Goal: Transaction & Acquisition: Register for event/course

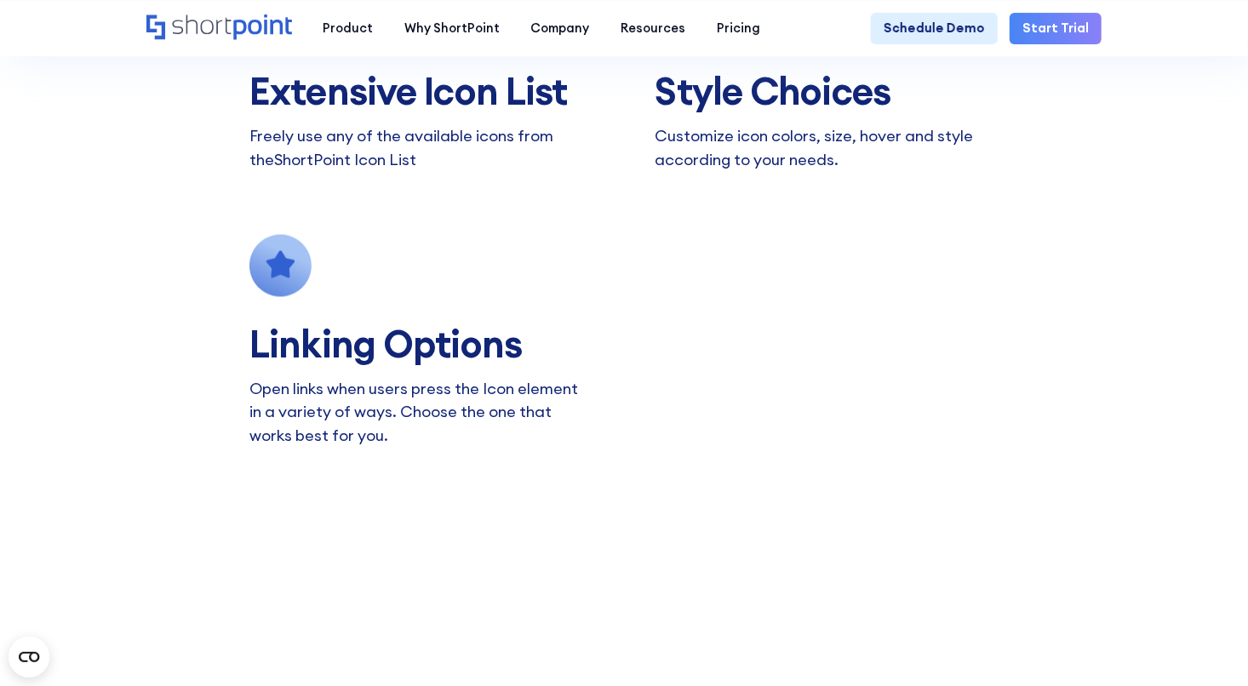
scroll to position [1522, 0]
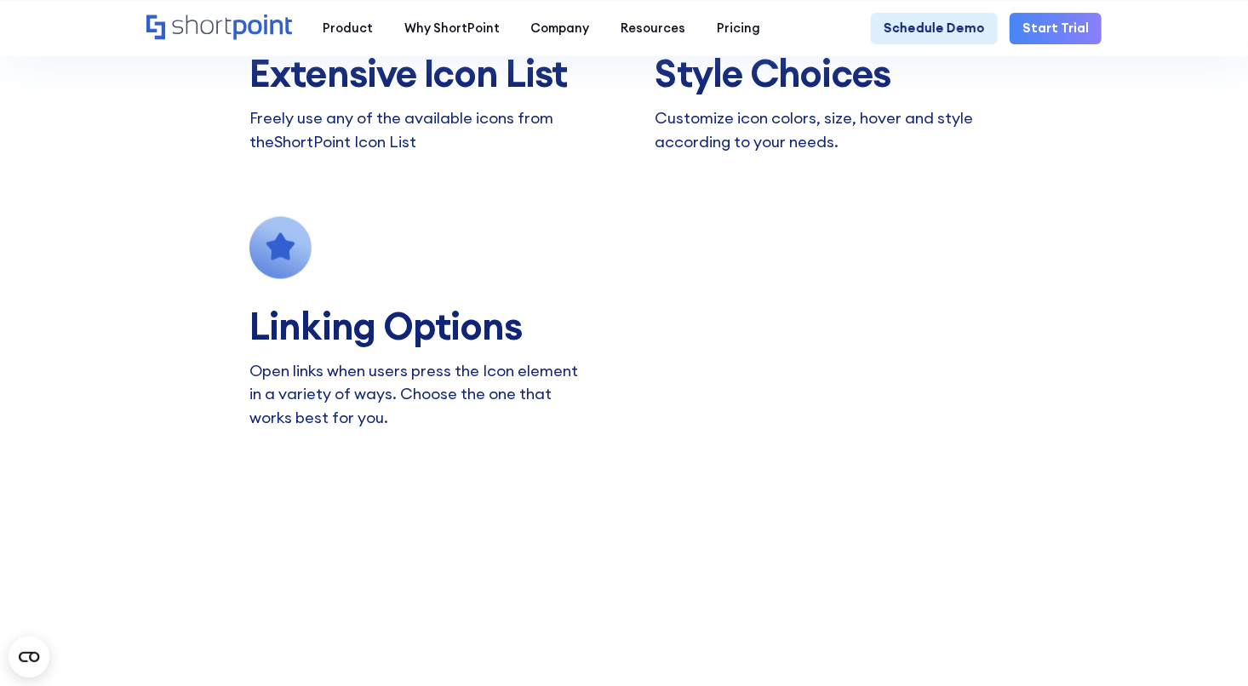
click at [1054, 20] on link "Start Trial" at bounding box center [1055, 29] width 91 height 32
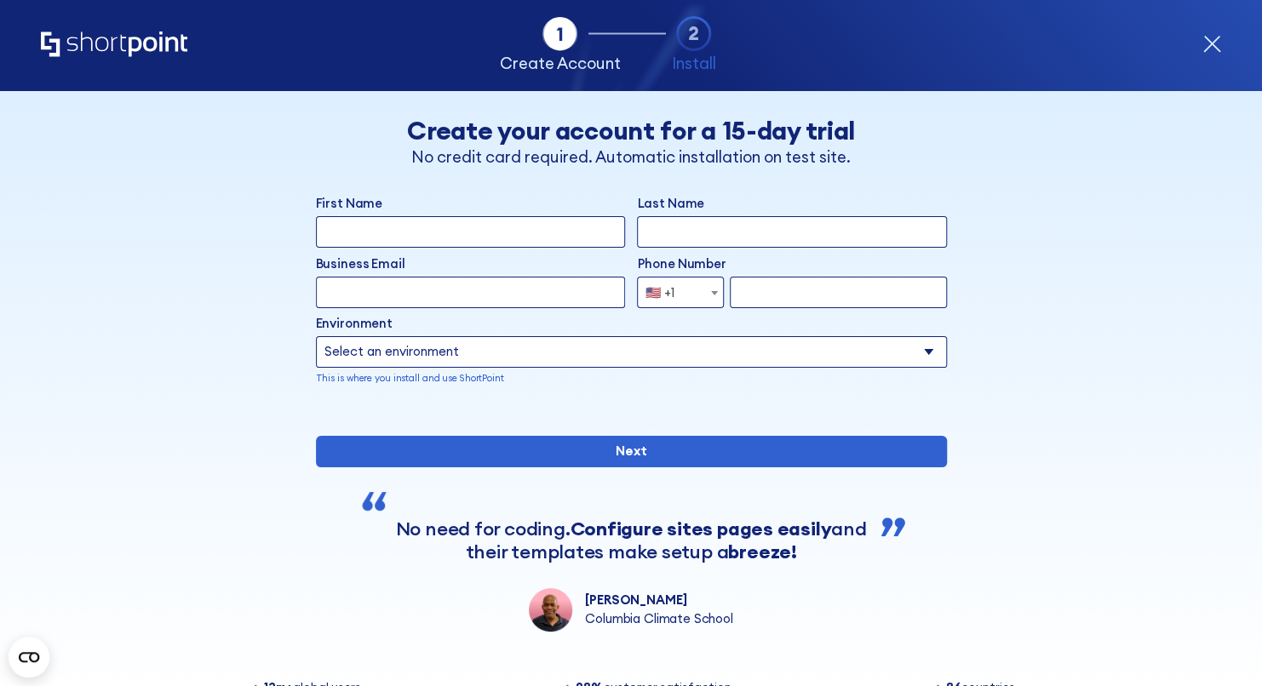
click at [501, 241] on input "First Name" at bounding box center [470, 232] width 309 height 32
type input "Kristin"
type input "Thomas"
type input "kthomas@shoppas.com"
type input "6823905868"
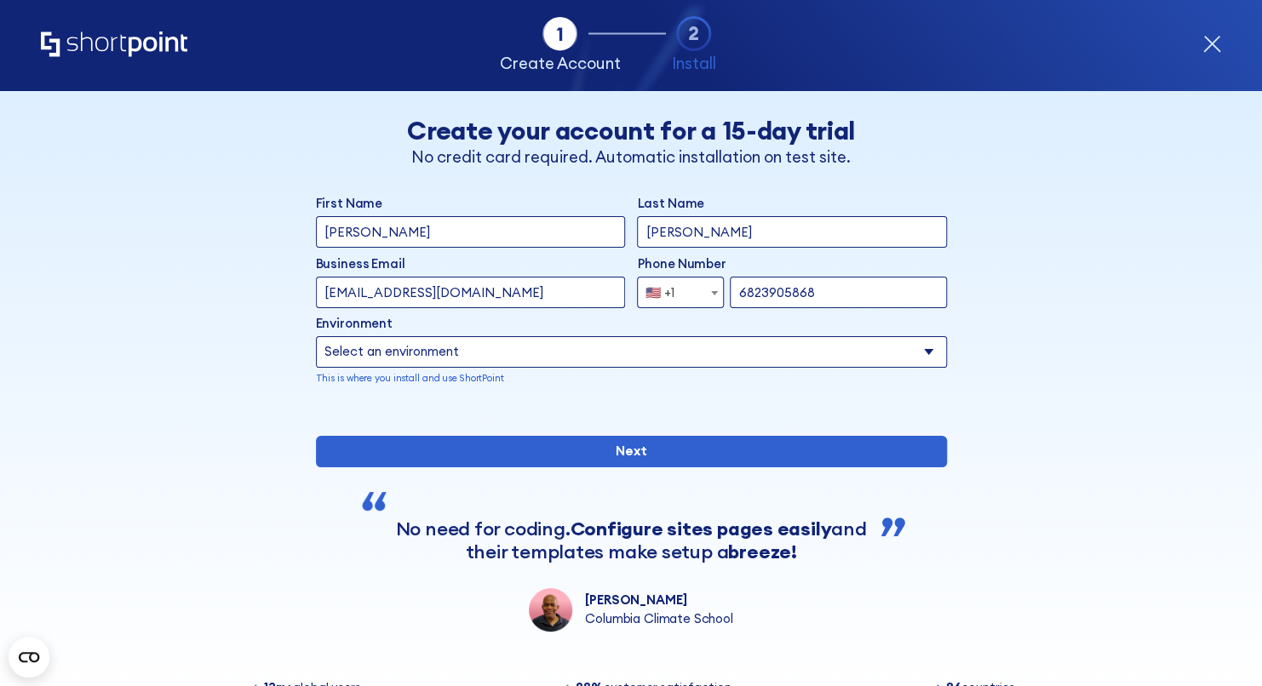
click at [795, 355] on select "Select an environment Microsoft 365 SharePoint Online SharePoint Subscription E…" at bounding box center [631, 352] width 631 height 32
select select "Microsoft 365"
click at [316, 336] on select "Select an environment Microsoft 365 SharePoint Online SharePoint Subscription E…" at bounding box center [631, 352] width 631 height 32
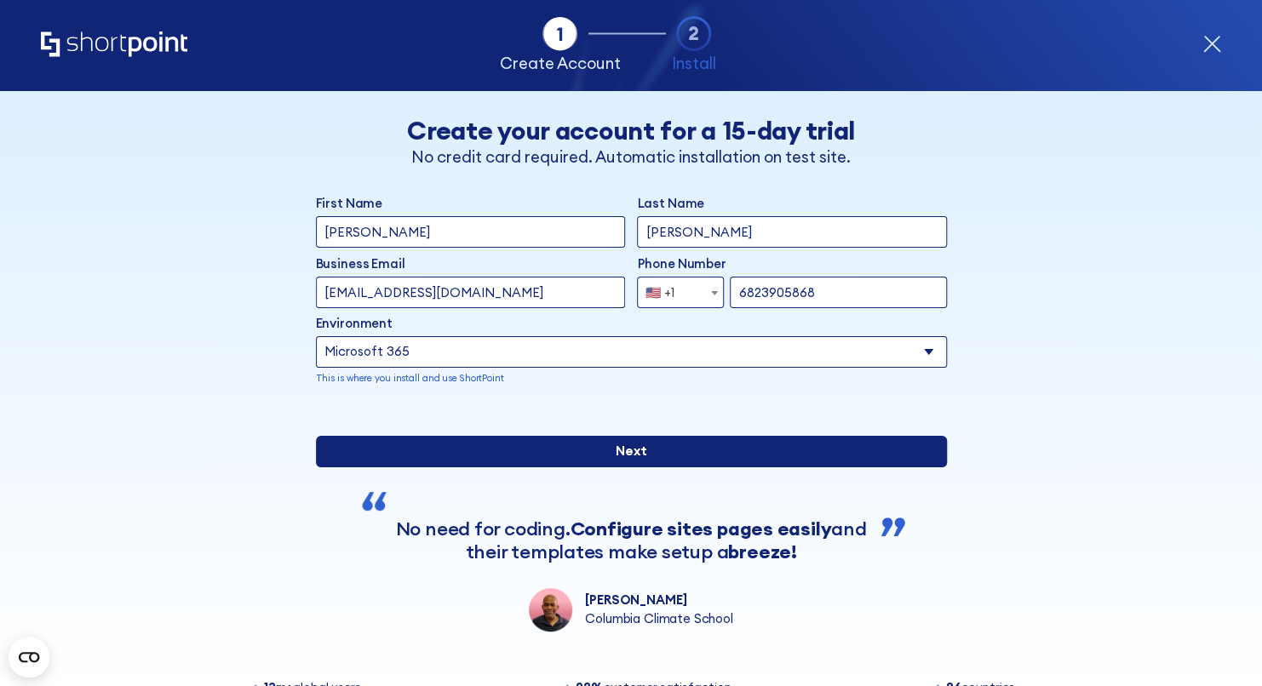
click at [617, 467] on input "Next" at bounding box center [631, 452] width 631 height 32
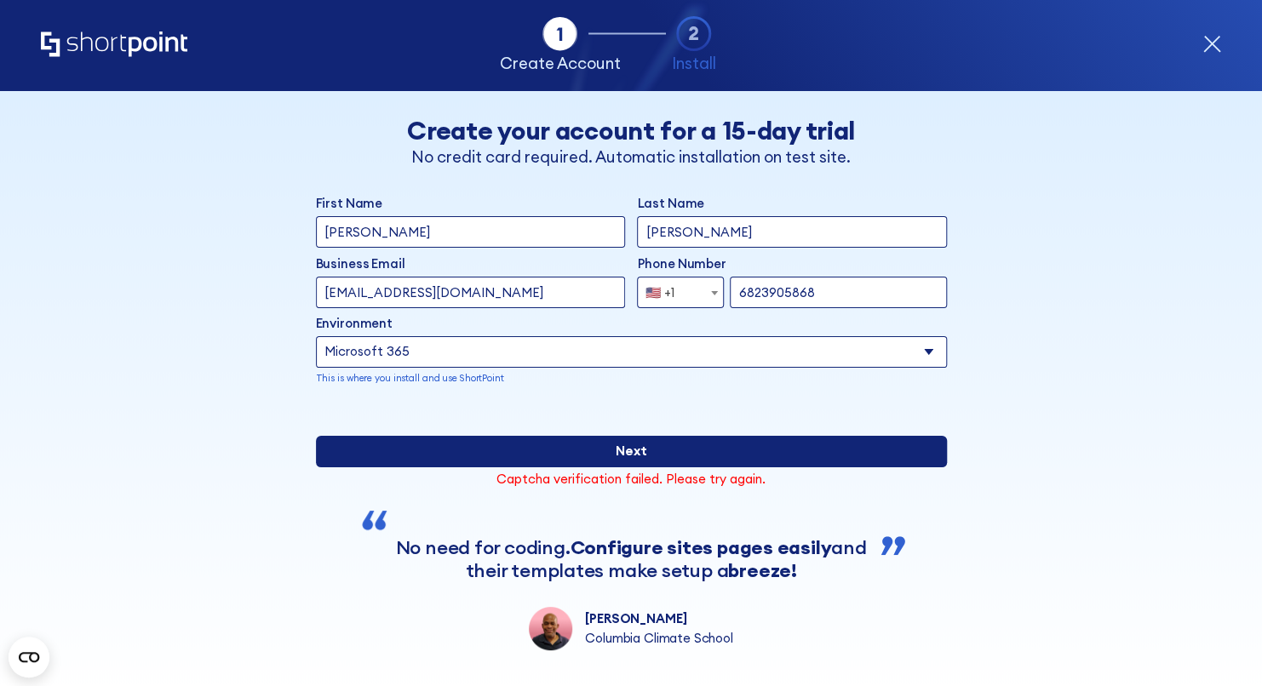
click at [611, 467] on input "Next" at bounding box center [631, 452] width 631 height 32
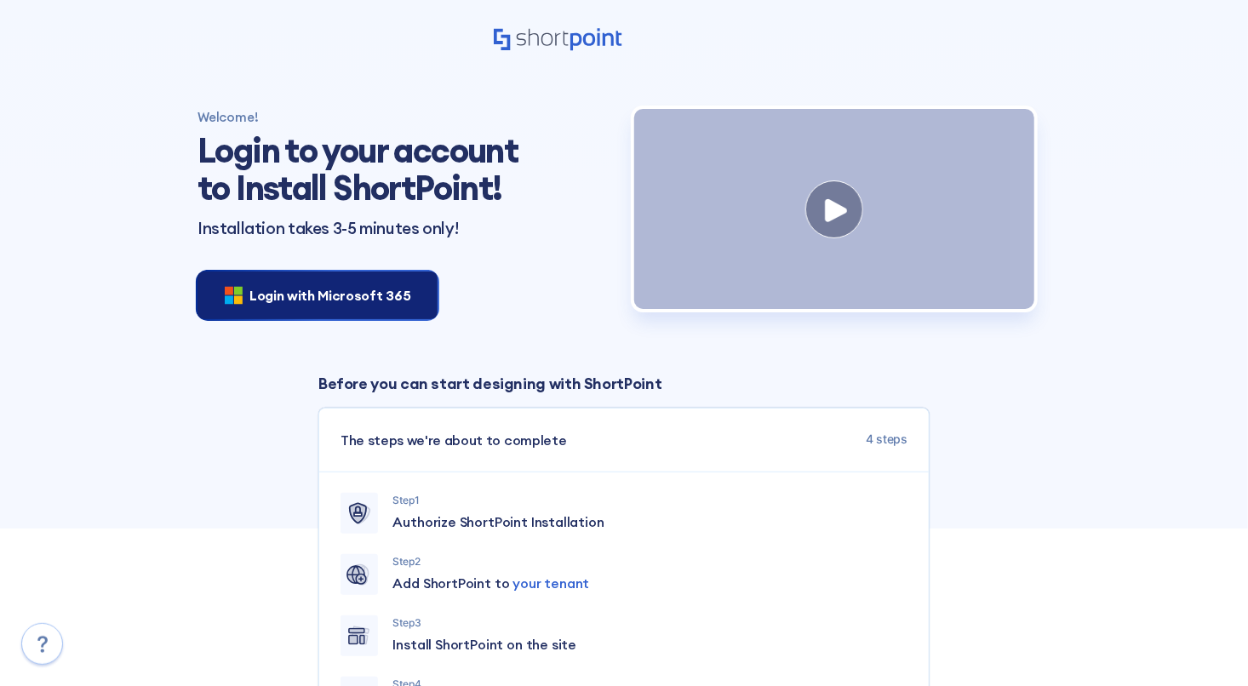
click at [353, 306] on span "Login with Microsoft 365" at bounding box center [329, 295] width 161 height 20
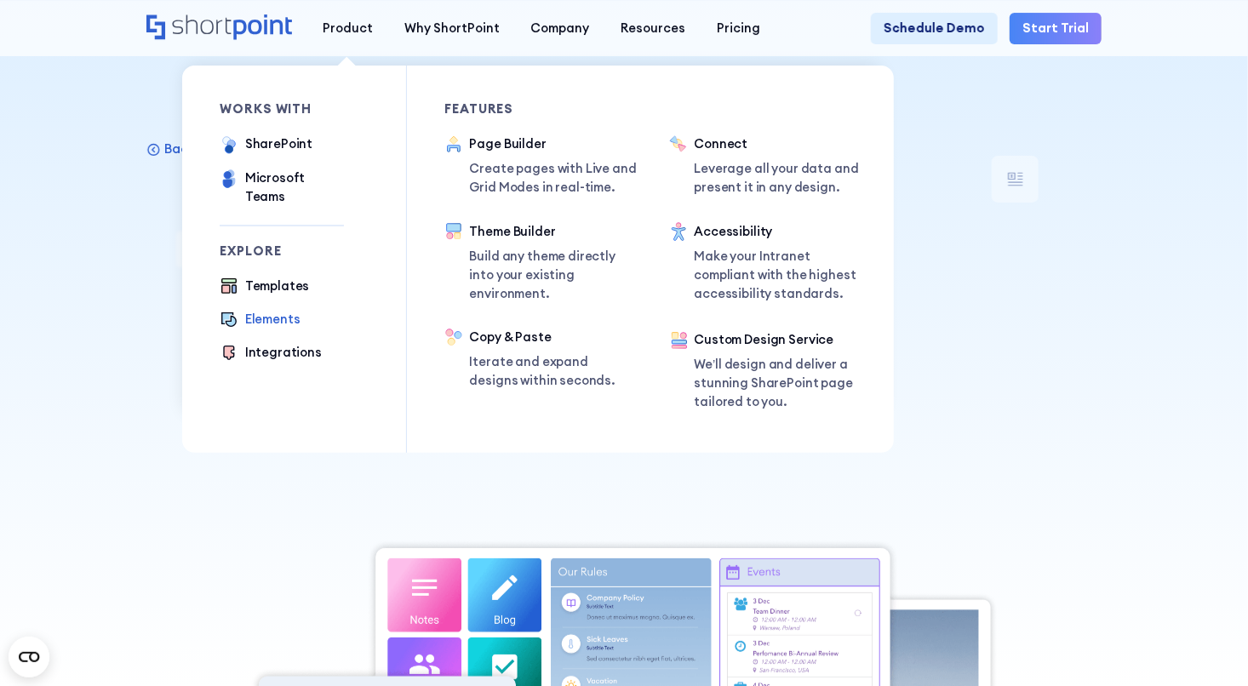
click at [256, 310] on div "Elements" at bounding box center [272, 319] width 55 height 19
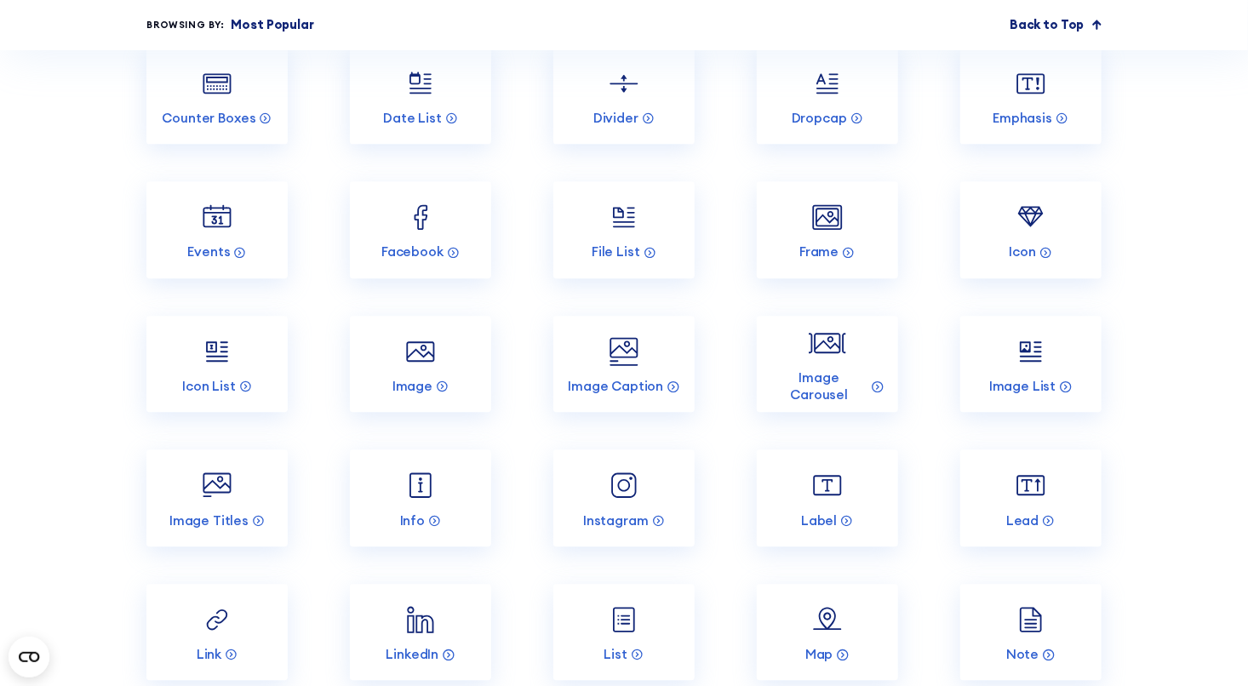
scroll to position [1958, 0]
click at [1036, 235] on img at bounding box center [1030, 216] width 37 height 37
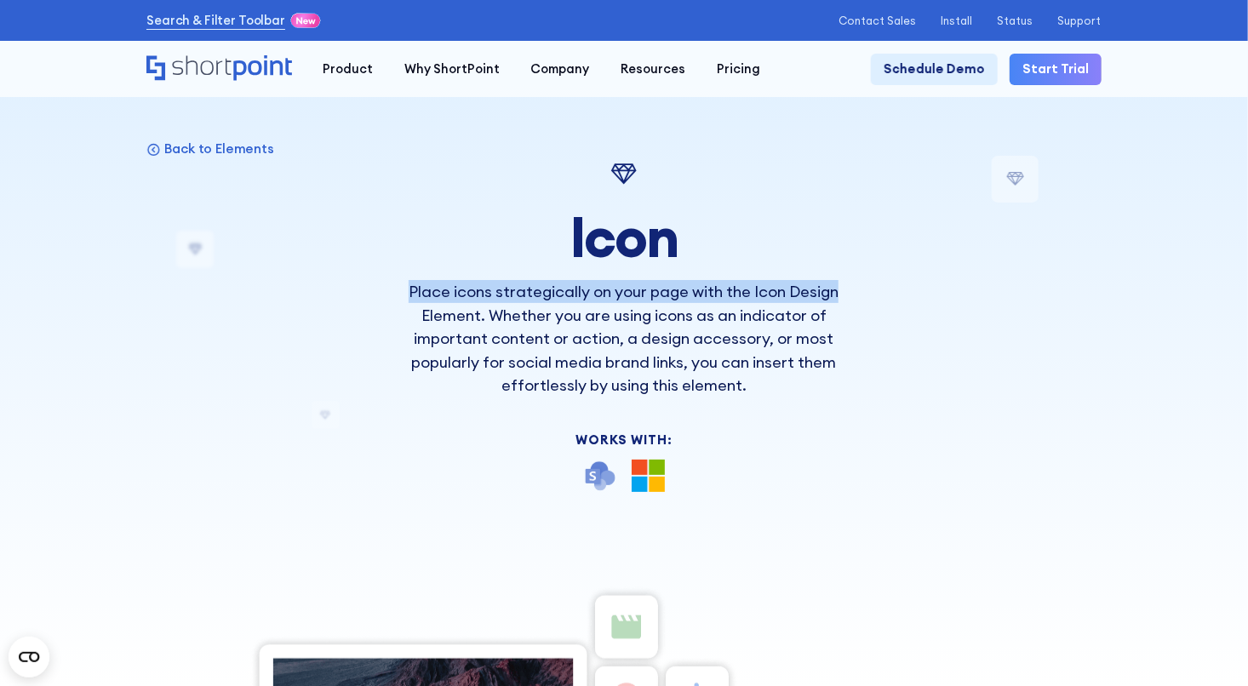
drag, startPoint x: 0, startPoint y: 0, endPoint x: 897, endPoint y: 295, distance: 944.6
click at [897, 295] on div "Back to Elements Icon Place icons strategically on your page with the Icon Desi…" at bounding box center [623, 696] width 955 height 1081
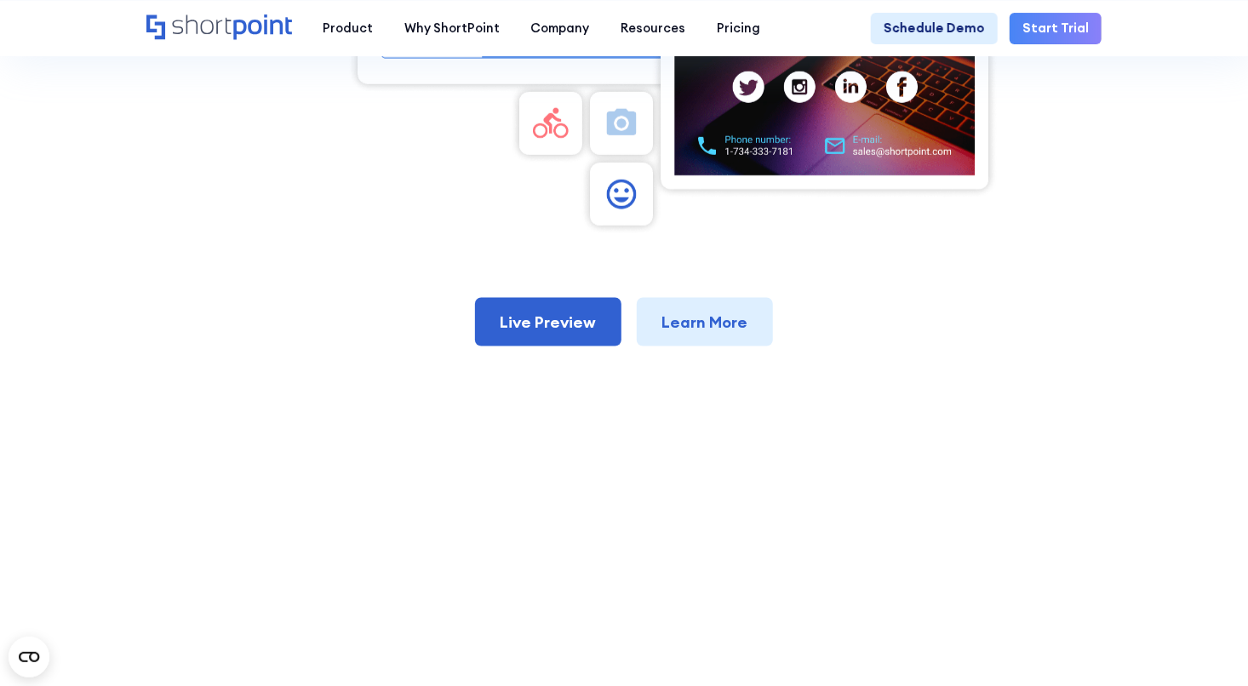
scroll to position [892, 0]
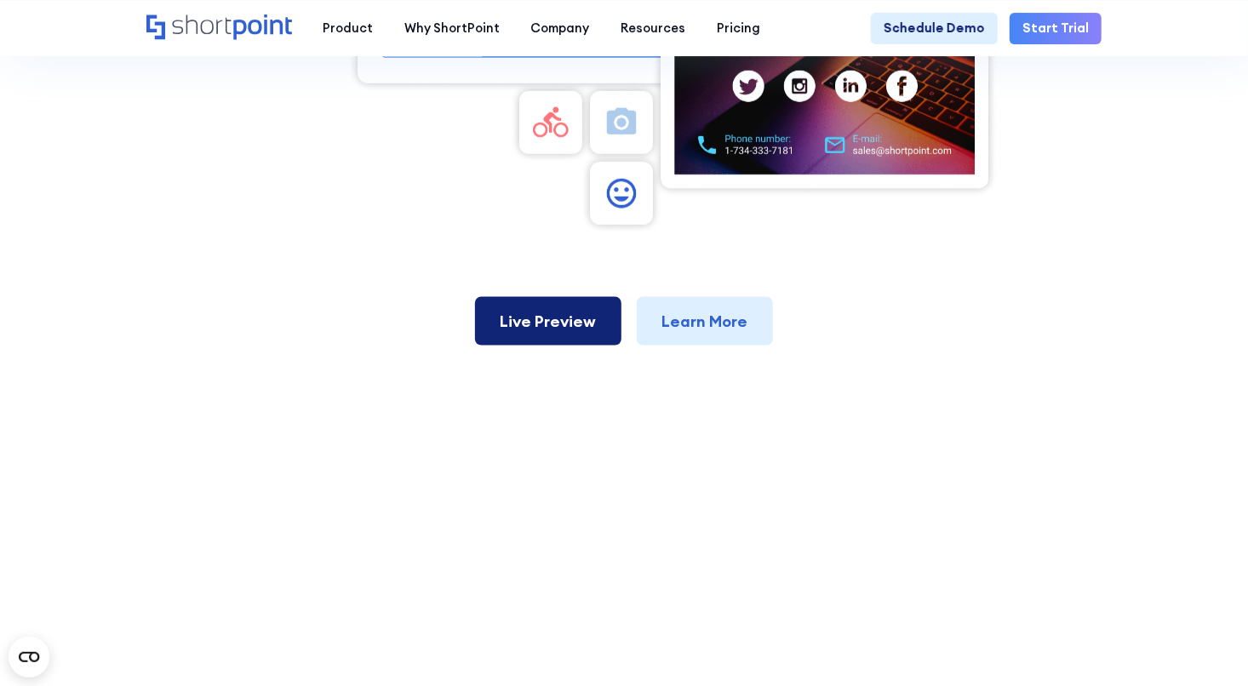
click at [483, 338] on link "Live Preview" at bounding box center [548, 321] width 146 height 49
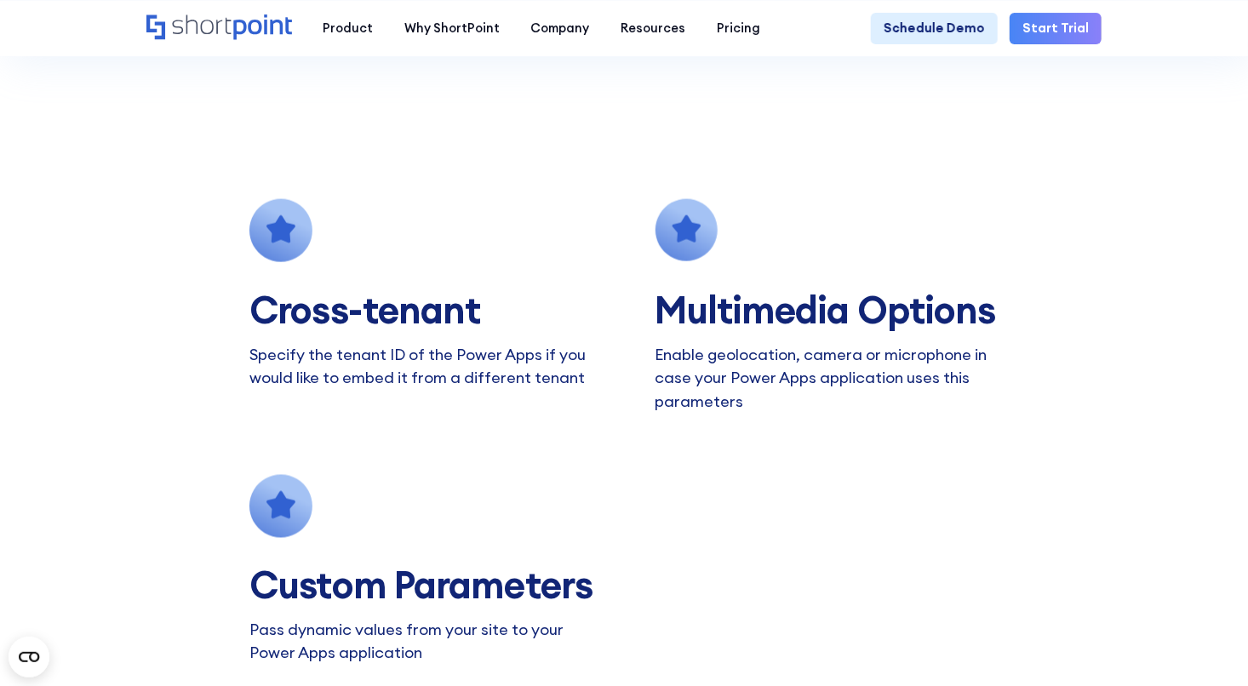
scroll to position [1153, 0]
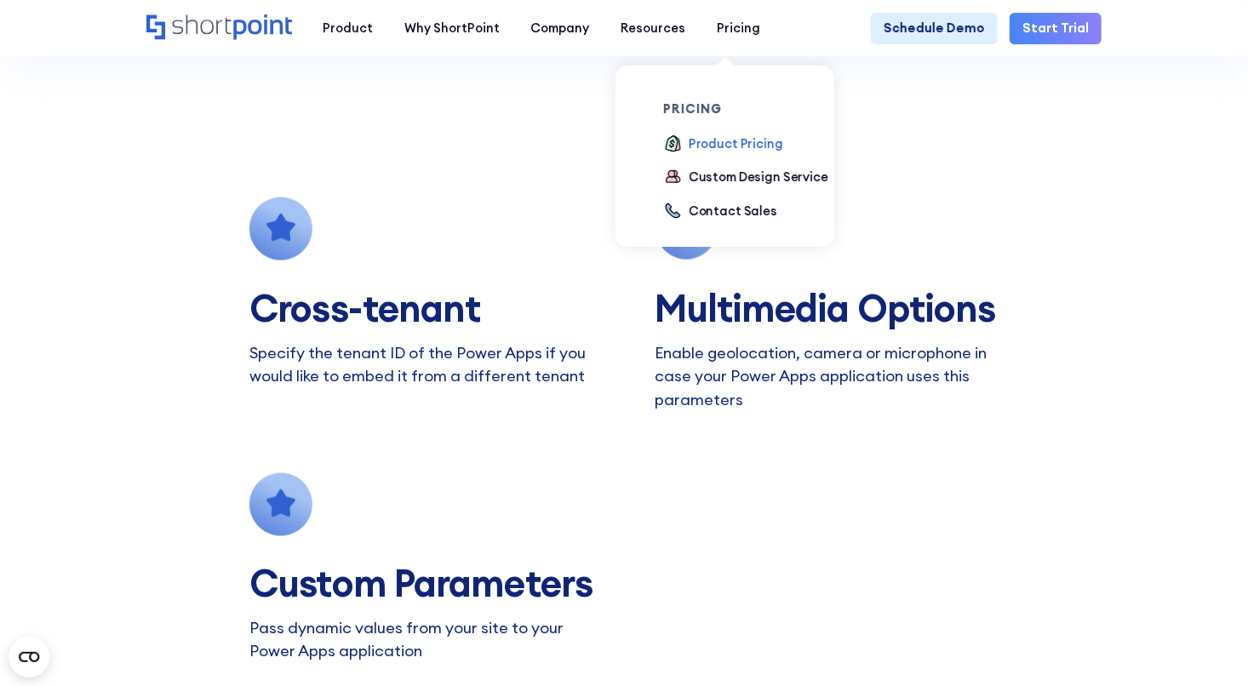
click at [707, 137] on div "Product Pricing" at bounding box center [736, 144] width 95 height 19
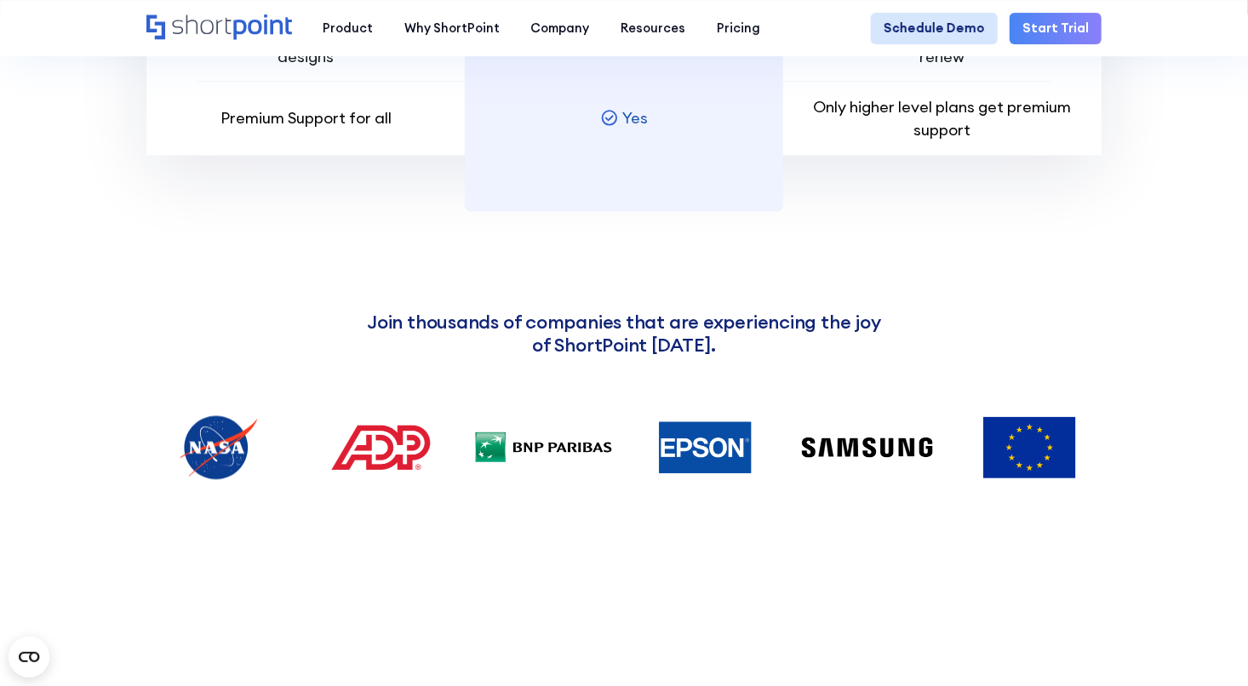
scroll to position [1740, 0]
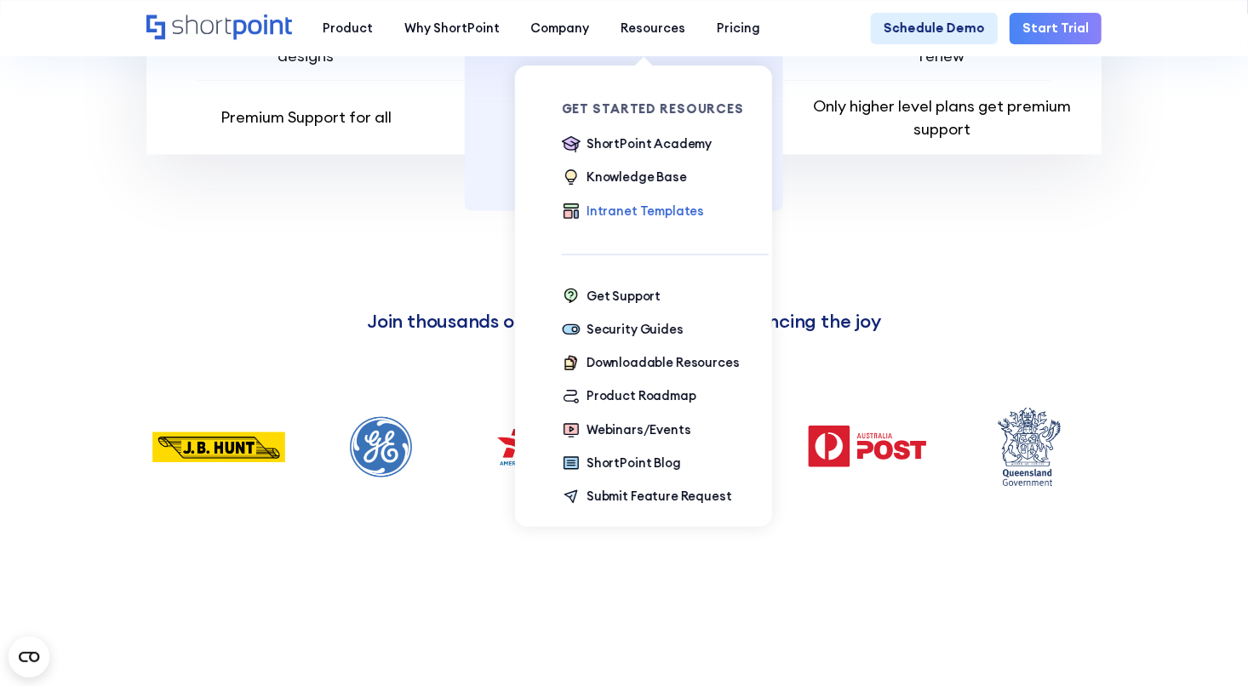
click at [633, 207] on div "Intranet Templates" at bounding box center [646, 211] width 118 height 19
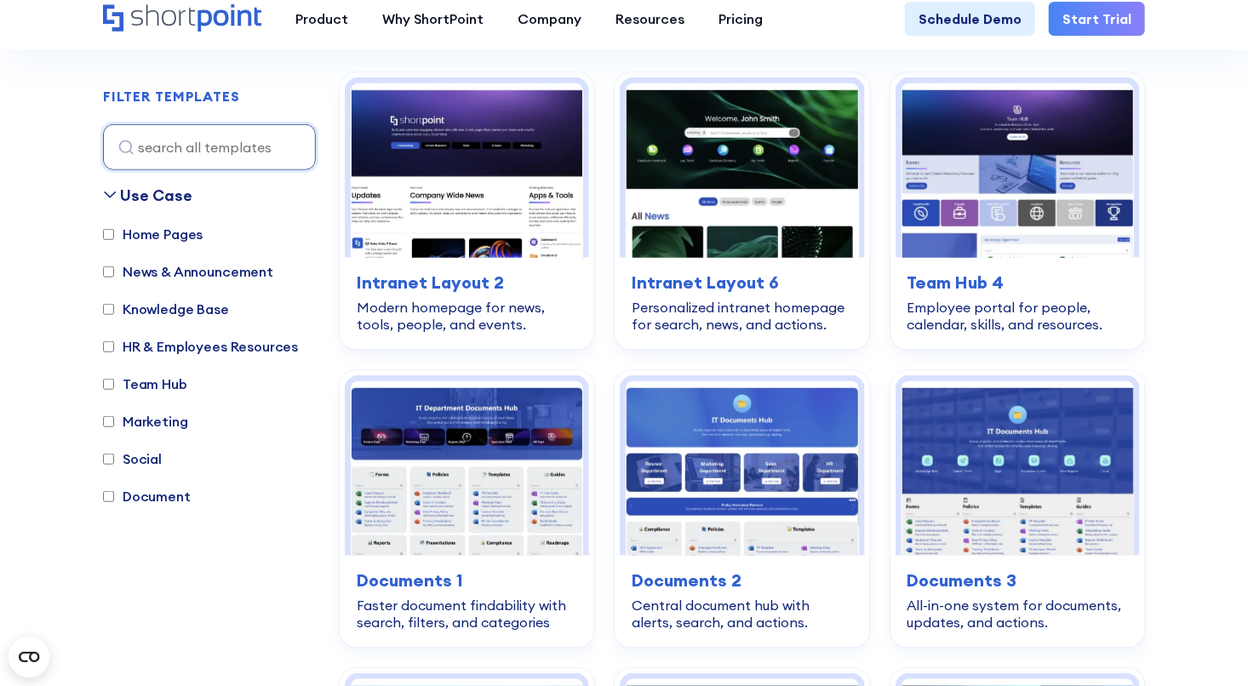
scroll to position [523, 0]
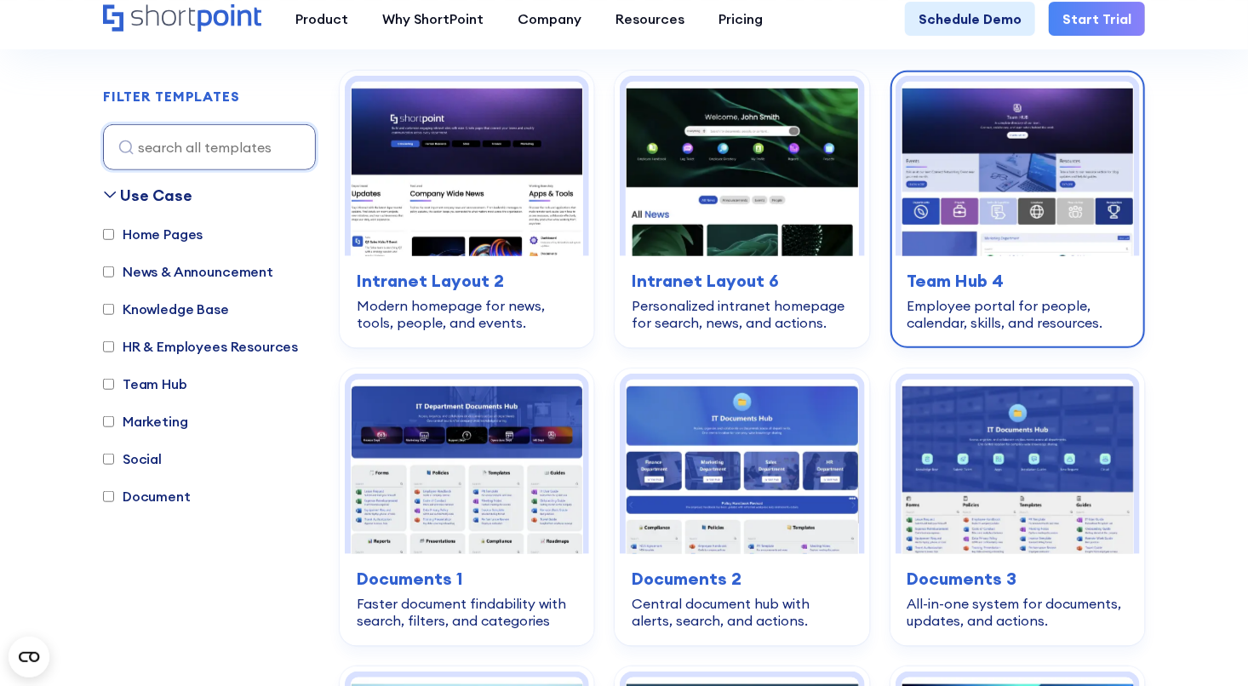
click at [976, 256] on img at bounding box center [1018, 169] width 232 height 175
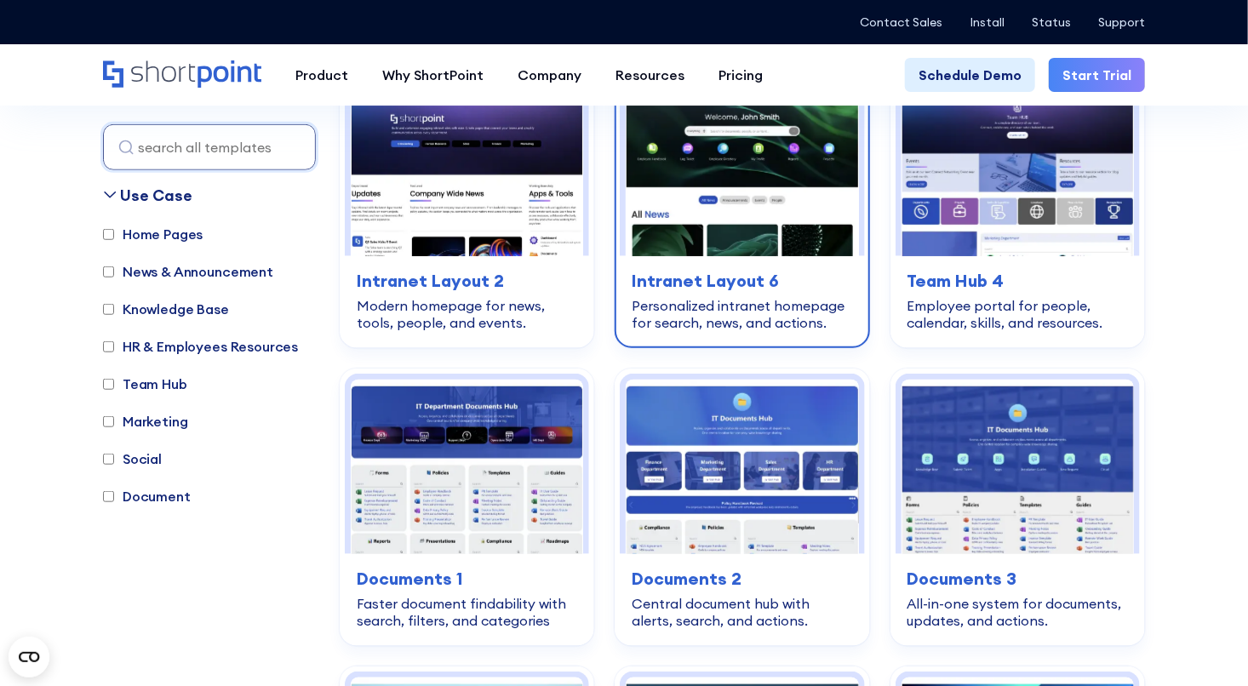
click at [732, 256] on img at bounding box center [742, 169] width 232 height 175
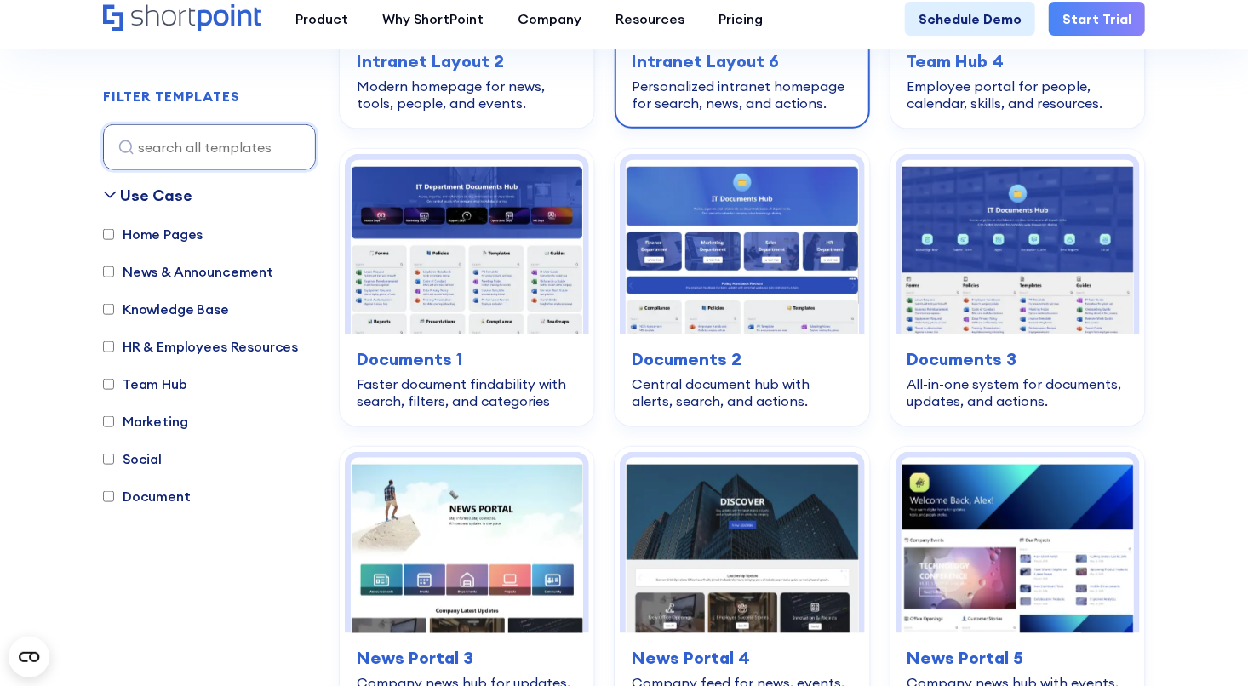
scroll to position [744, 0]
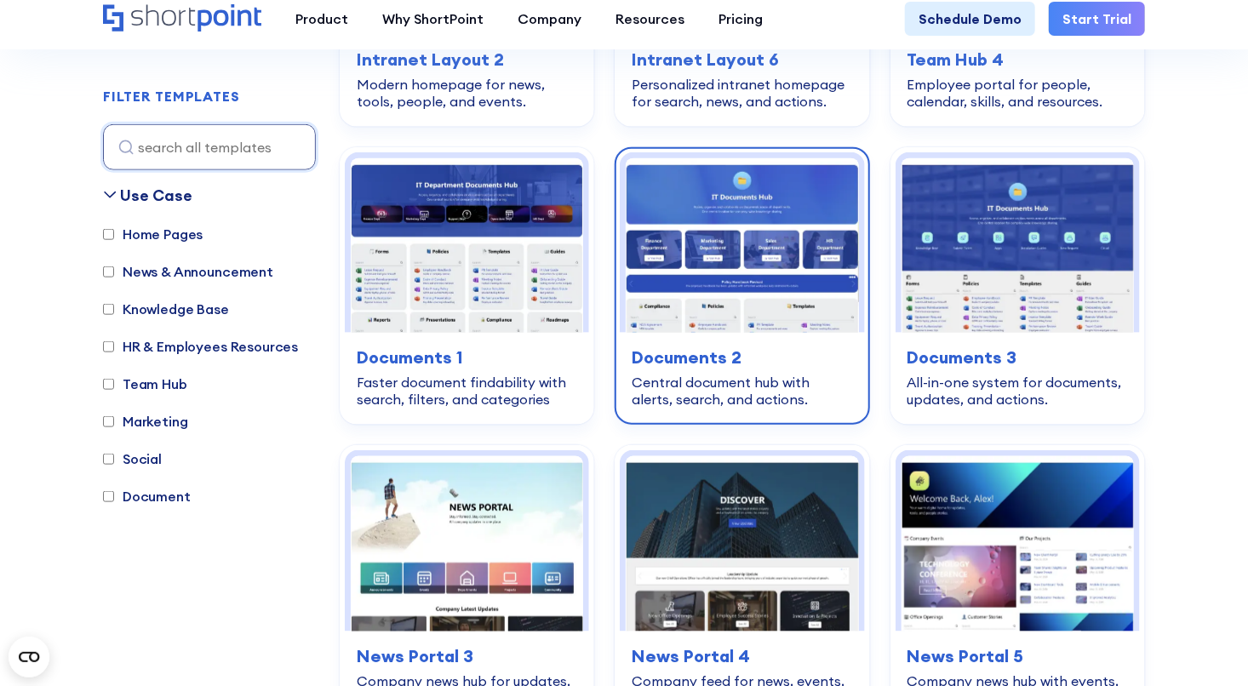
click at [757, 333] on img at bounding box center [742, 245] width 232 height 175
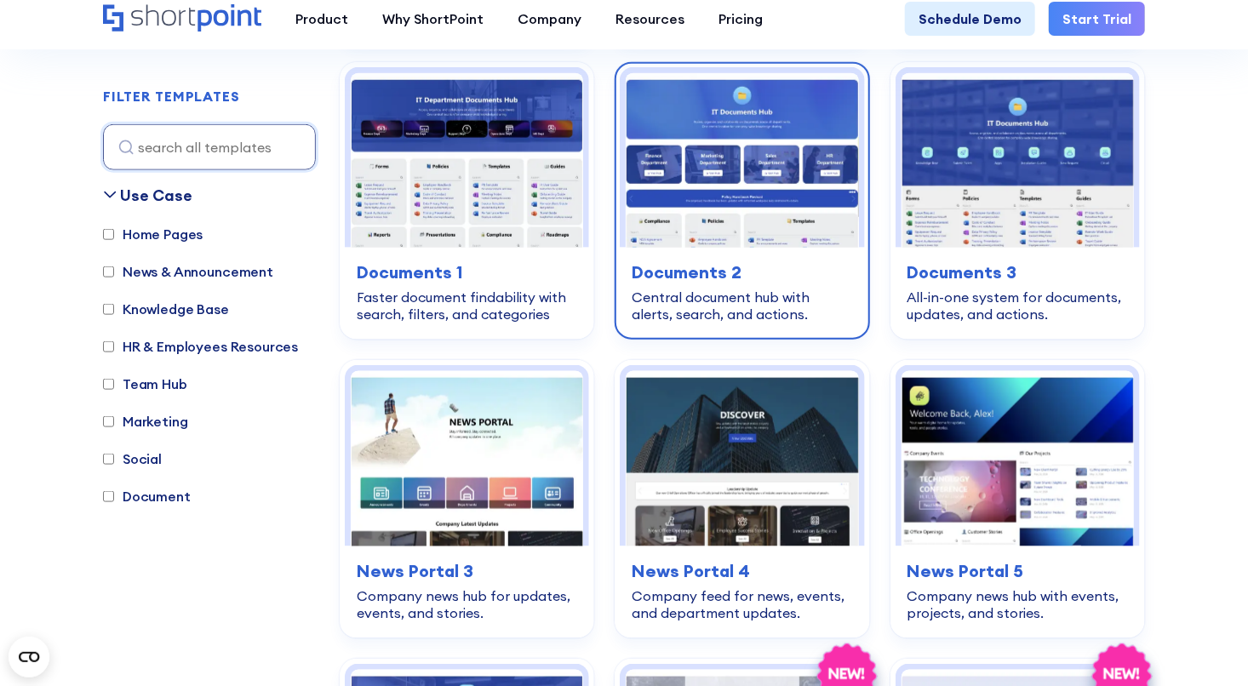
scroll to position [830, 0]
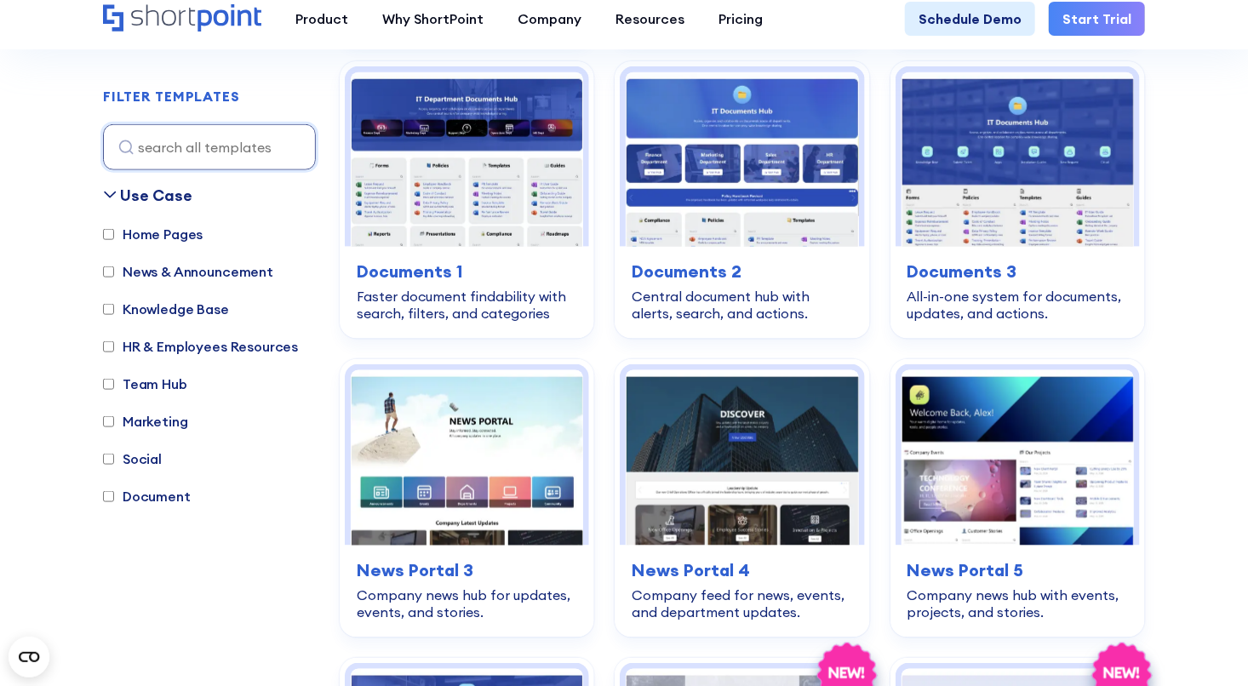
click at [103, 240] on input "Home Pages" at bounding box center [108, 234] width 11 height 11
checkbox input "true"
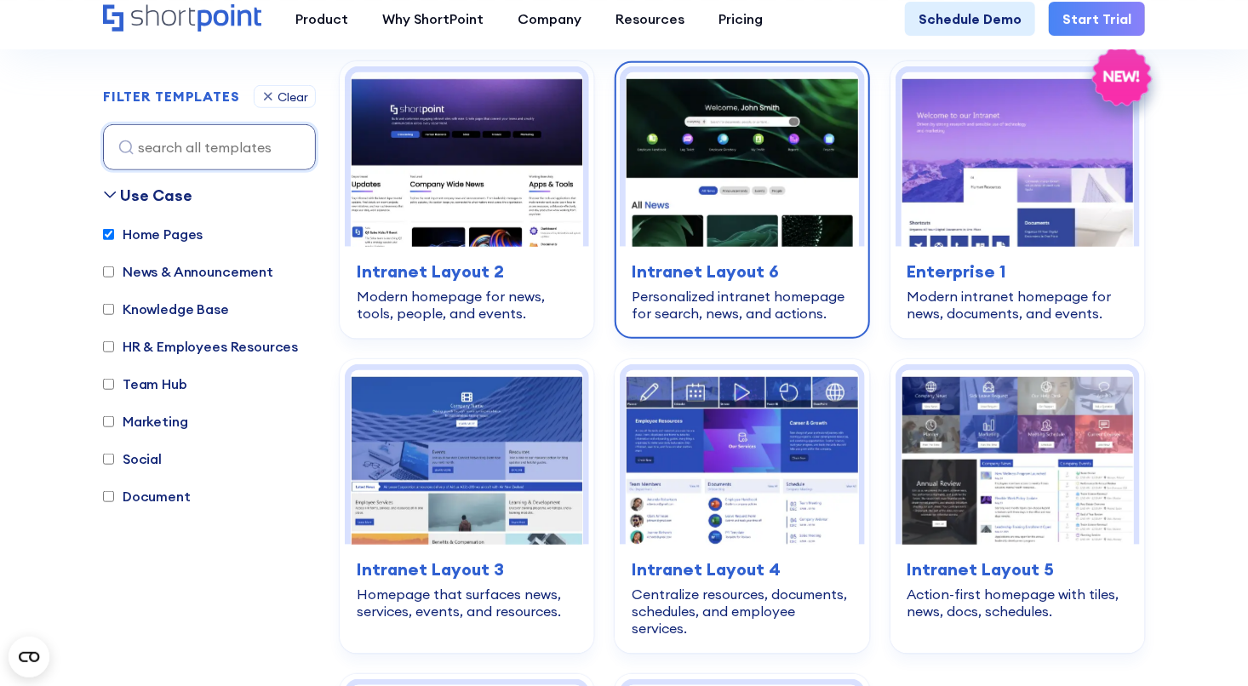
scroll to position [529, 0]
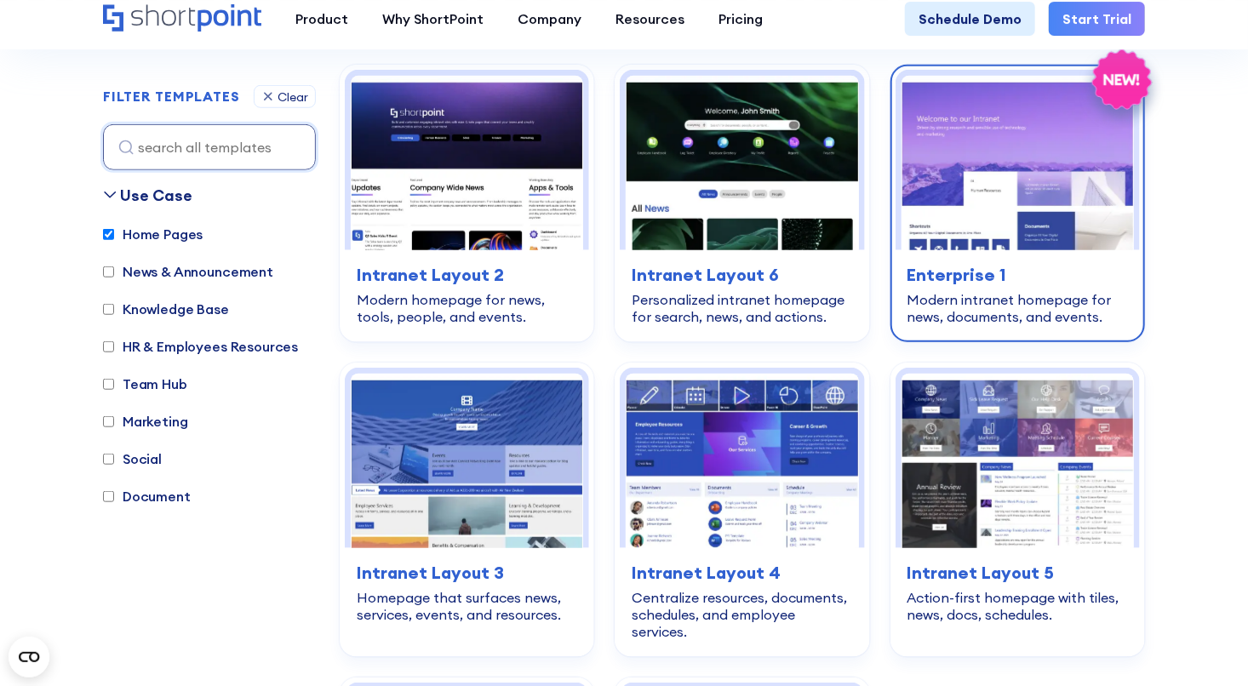
click at [975, 240] on img at bounding box center [1018, 163] width 232 height 175
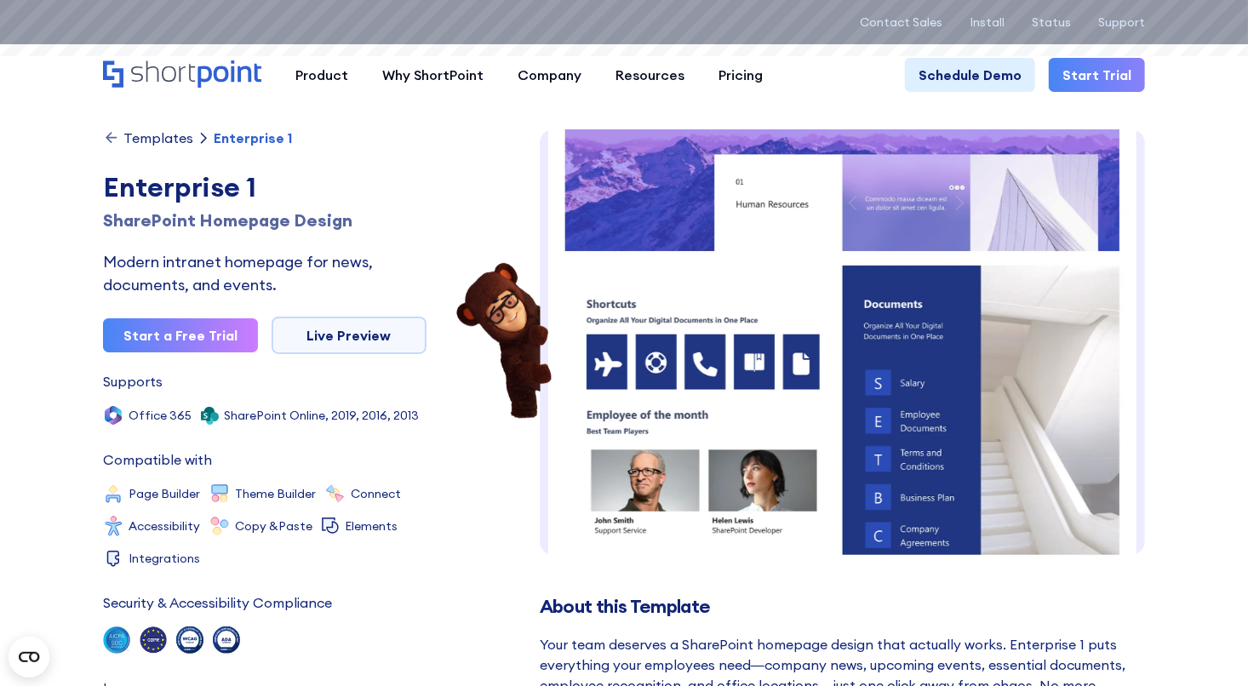
scroll to position [218, 0]
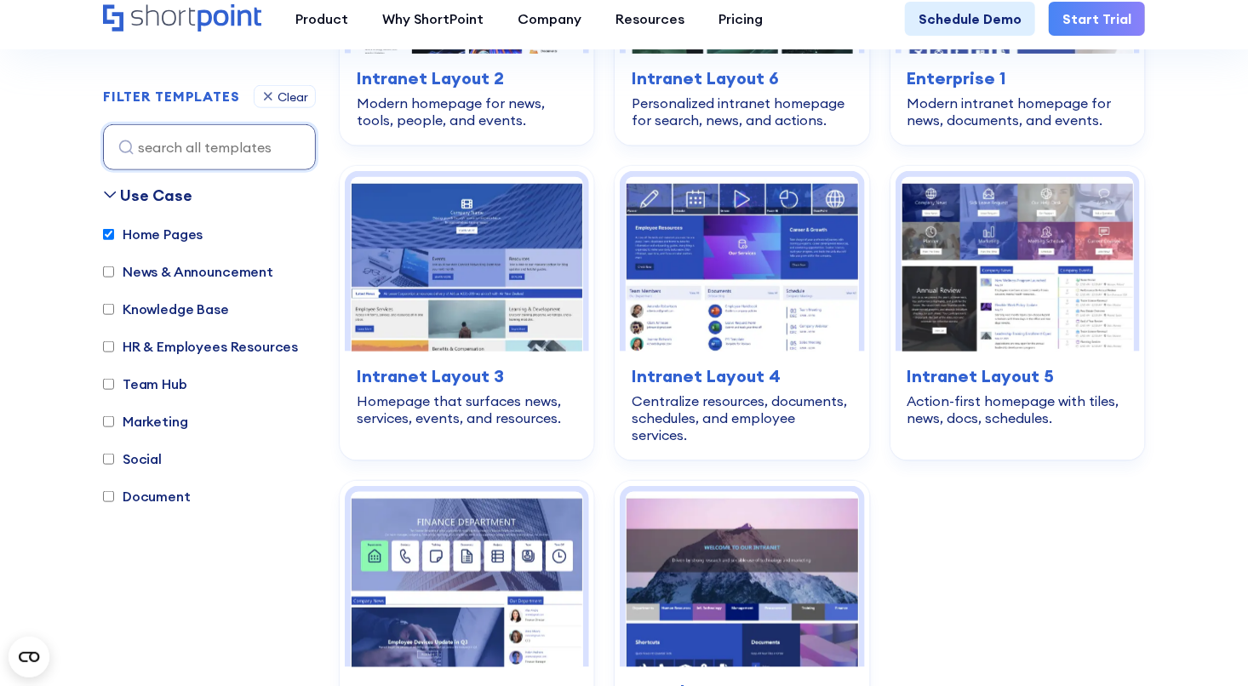
scroll to position [726, 0]
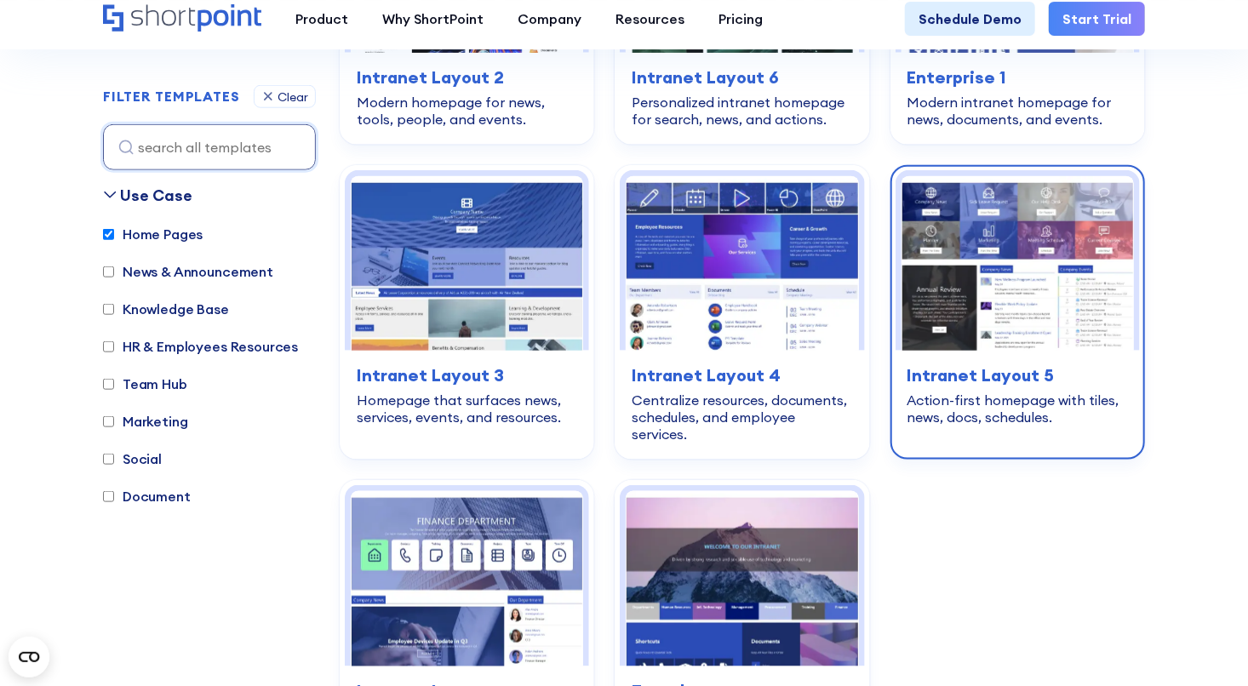
click at [965, 351] on img at bounding box center [1018, 263] width 232 height 175
